Goal: Task Accomplishment & Management: Use online tool/utility

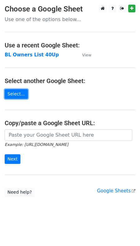
click at [16, 97] on link "Select..." at bounding box center [16, 94] width 23 height 10
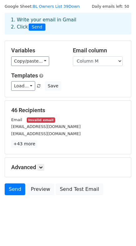
scroll to position [19, 0]
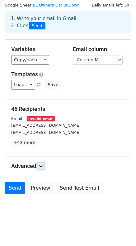
click at [39, 166] on link at bounding box center [40, 166] width 7 height 7
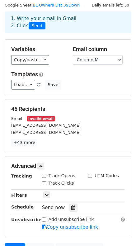
click at [44, 176] on input "Track Opens" at bounding box center [44, 176] width 4 height 4
checkbox input "true"
click at [43, 181] on input "Track Clicks" at bounding box center [44, 183] width 4 height 4
checkbox input "true"
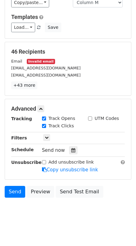
scroll to position [79, 0]
